Goal: Task Accomplishment & Management: Use online tool/utility

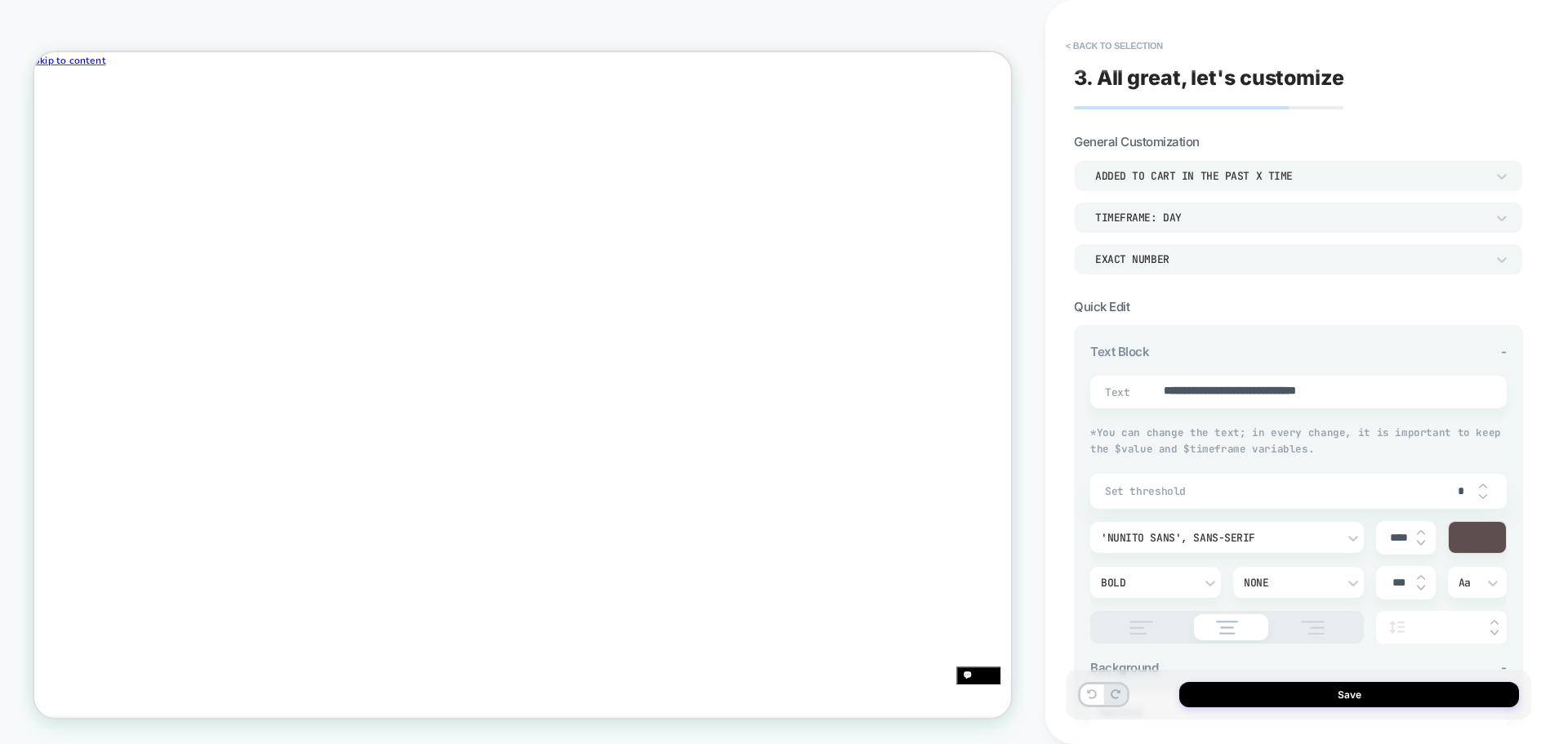
scroll to position [0, 883]
click at [1119, 47] on button "< Back to selection" at bounding box center [1114, 46] width 114 height 26
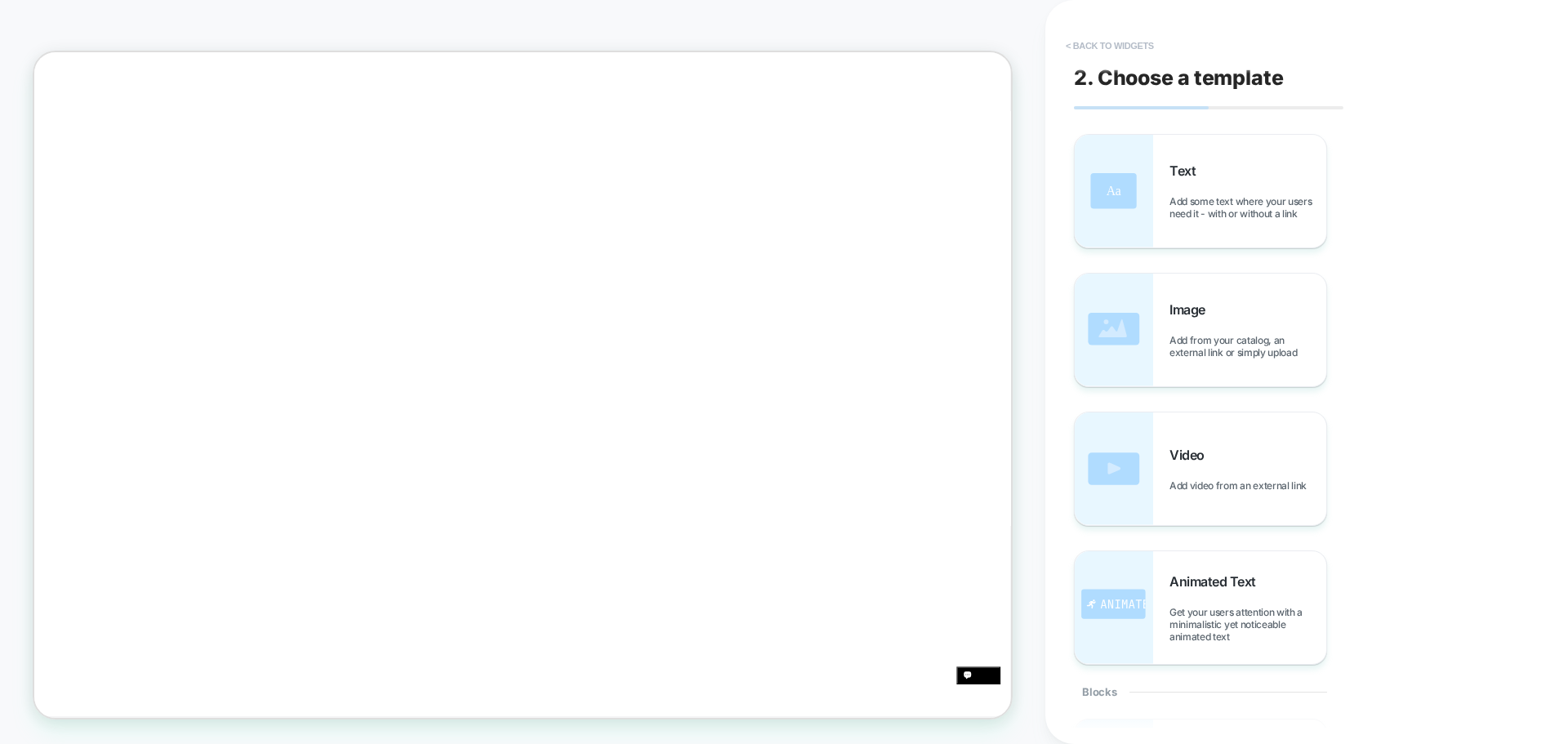
scroll to position [270, 0]
click at [1117, 44] on button "< Back to widgets" at bounding box center [1109, 46] width 104 height 26
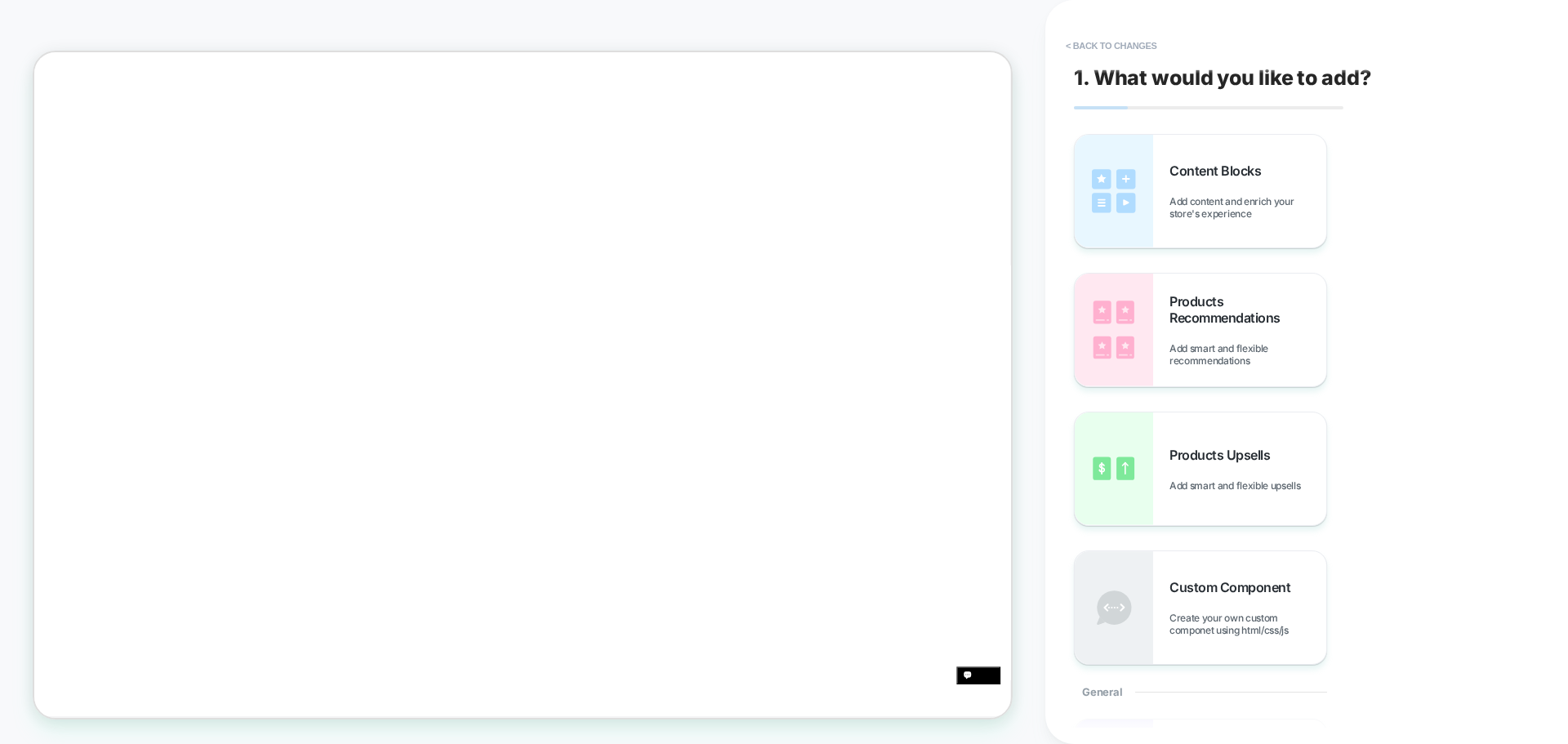
scroll to position [229, 0]
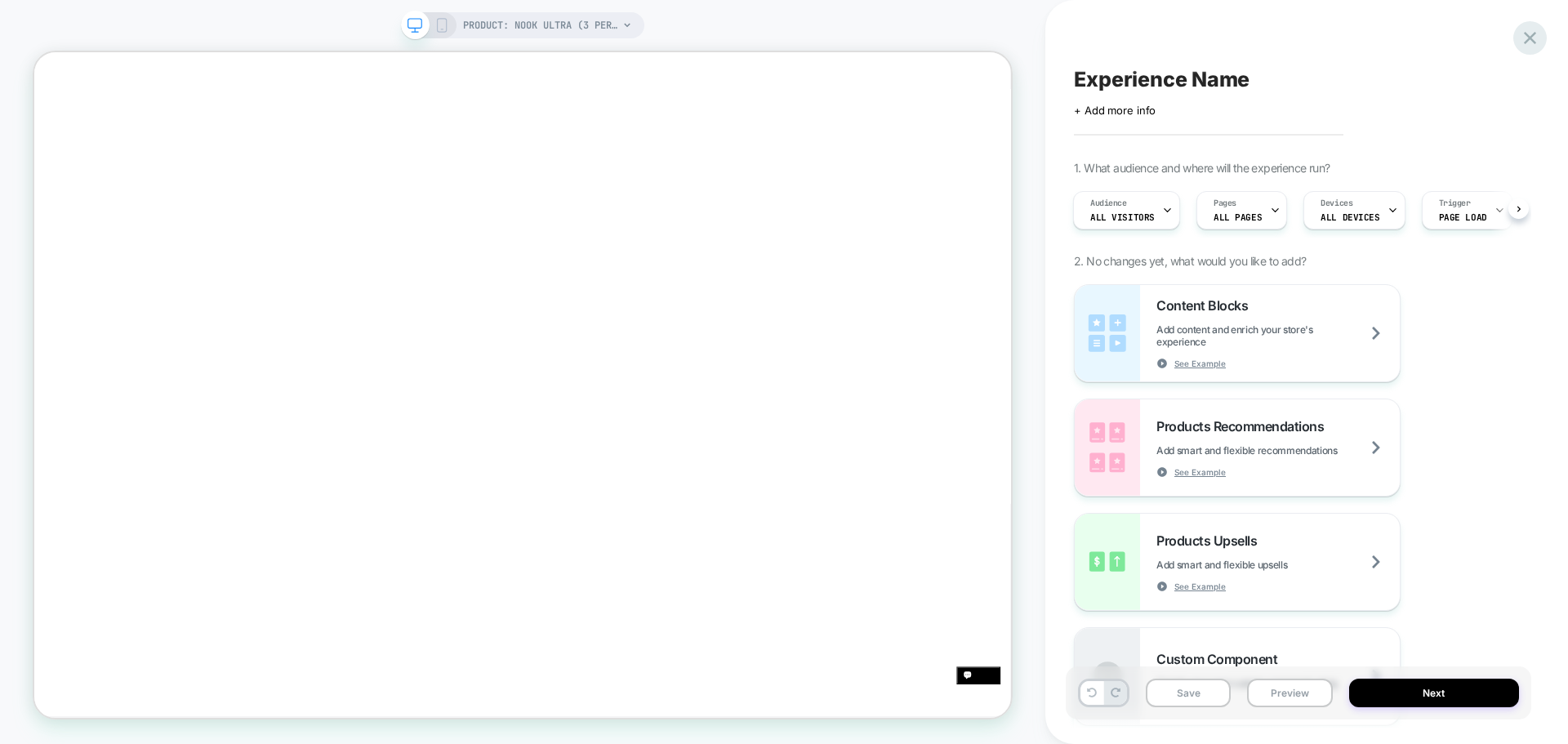
scroll to position [0, 1767]
click at [1528, 33] on icon at bounding box center [1529, 38] width 22 height 22
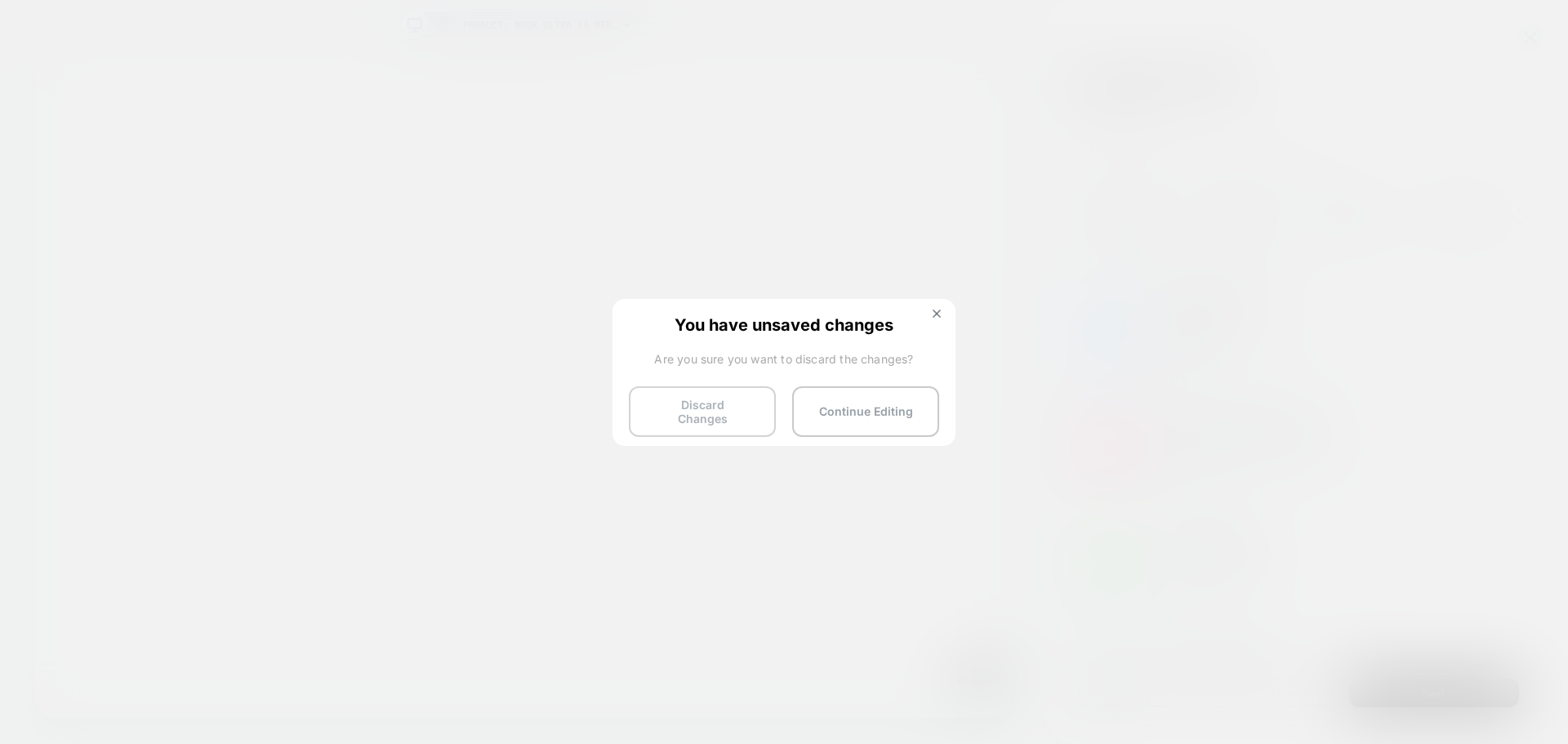
click at [732, 424] on button "Discard Changes" at bounding box center [702, 412] width 147 height 51
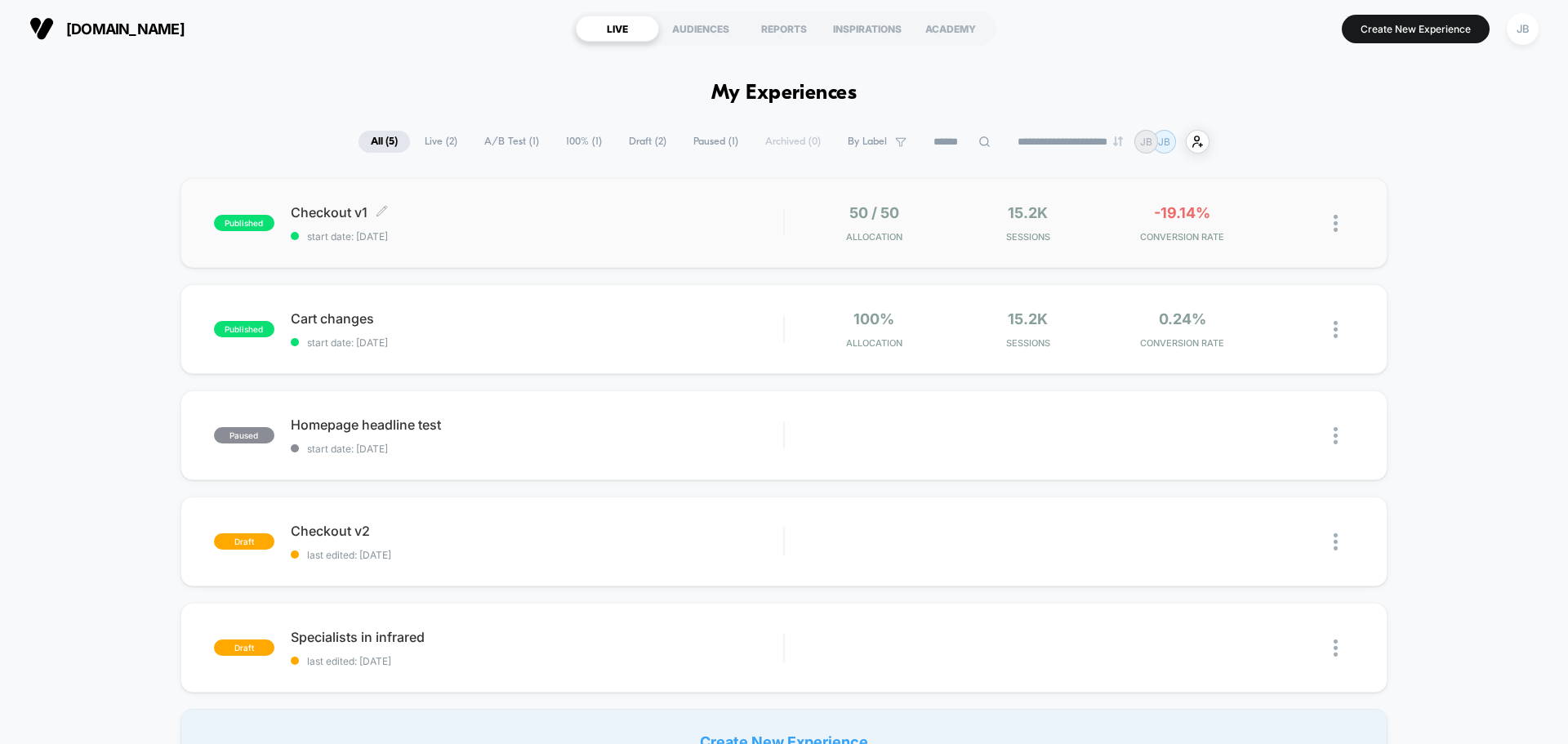
click at [651, 231] on span "start date: [DATE]" at bounding box center [537, 236] width 493 height 13
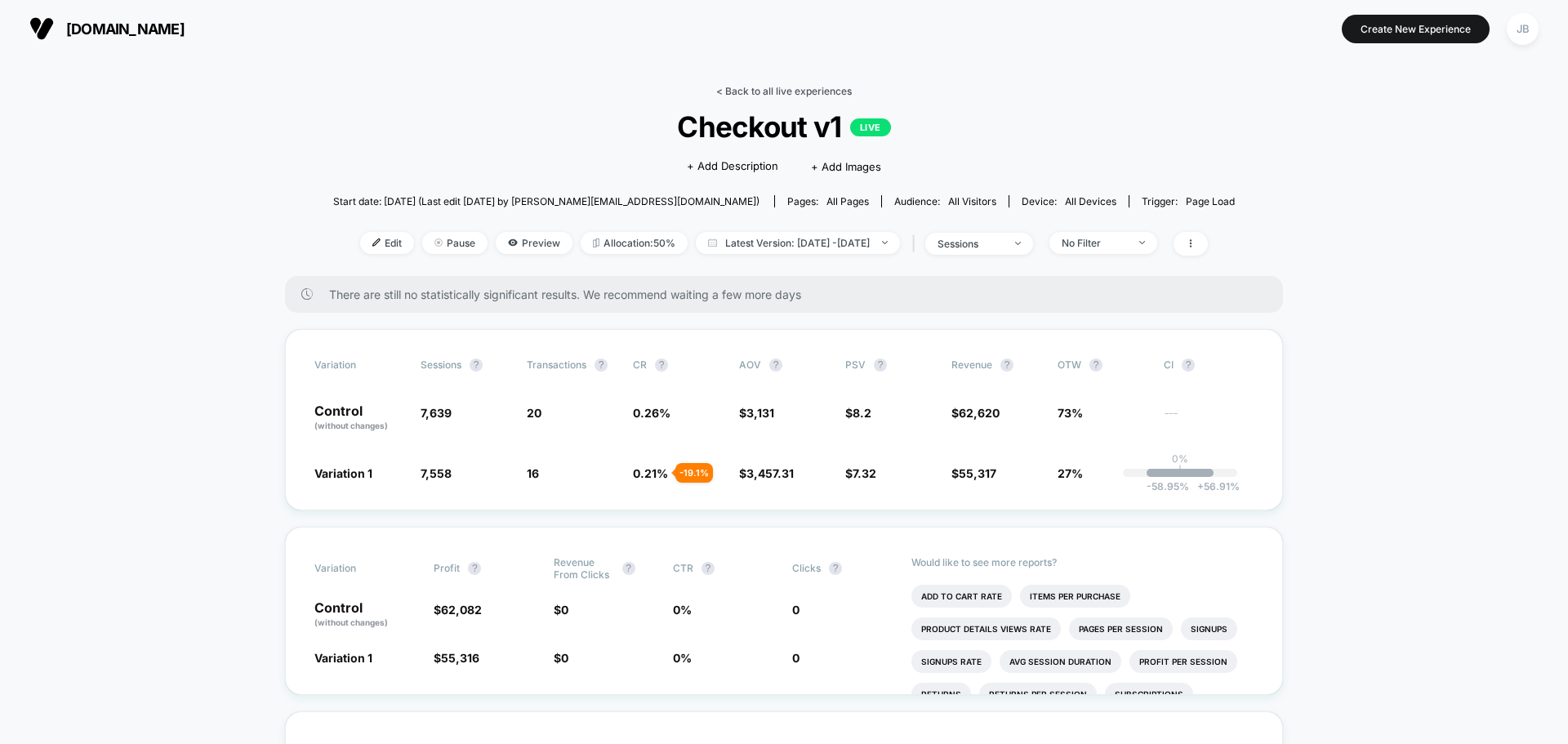
click at [794, 88] on link "< Back to all live experiences" at bounding box center [783, 91] width 135 height 13
